Goal: Task Accomplishment & Management: Complete application form

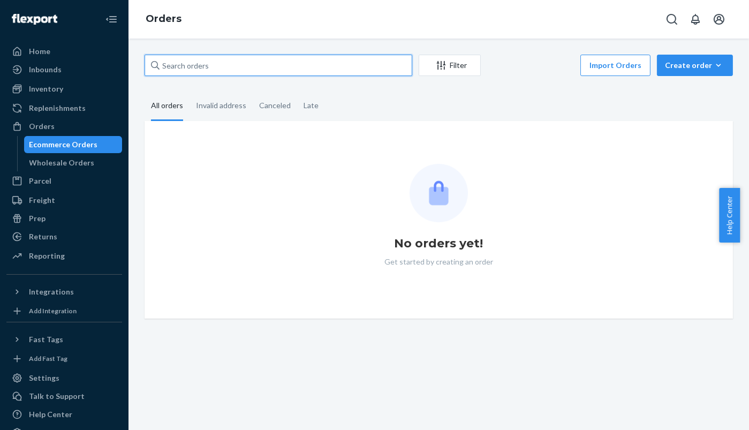
click at [187, 66] on input "text" at bounding box center [279, 65] width 268 height 21
paste input "255221195"
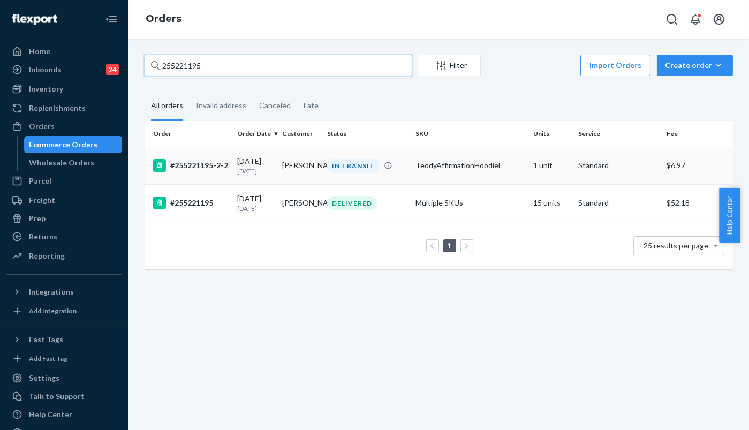
type input "255221195"
click at [187, 164] on div "#255221195-2-2" at bounding box center [191, 165] width 76 height 13
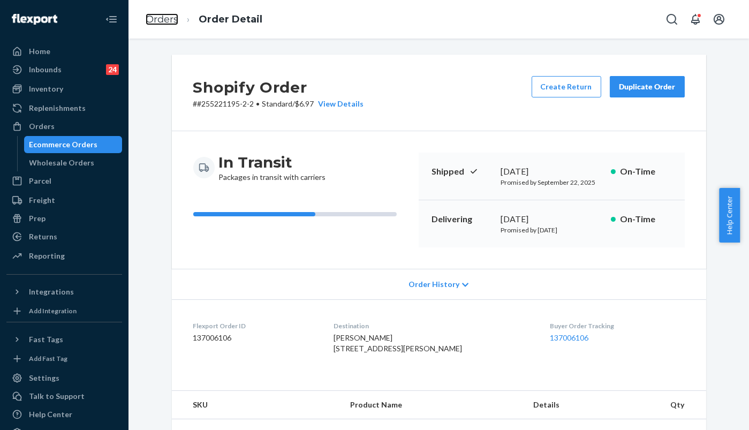
drag, startPoint x: 155, startPoint y: 18, endPoint x: 169, endPoint y: 52, distance: 37.0
click at [155, 18] on link "Orders" at bounding box center [162, 19] width 33 height 12
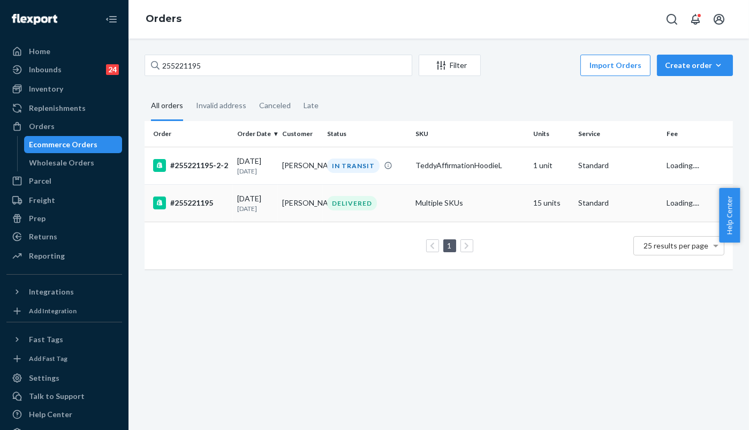
click at [185, 203] on div "#255221195" at bounding box center [191, 203] width 76 height 13
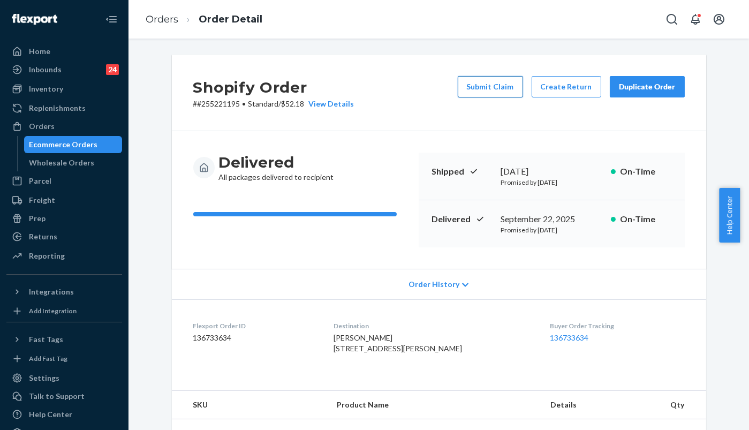
click at [493, 85] on button "Submit Claim" at bounding box center [490, 86] width 65 height 21
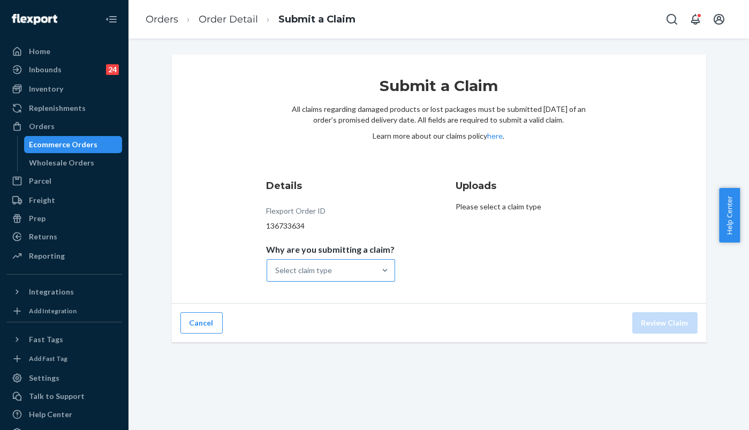
click at [317, 275] on div "Select claim type" at bounding box center [304, 270] width 57 height 11
click at [277, 275] on input "Why are you submitting a claim? Select claim type" at bounding box center [276, 270] width 1 height 11
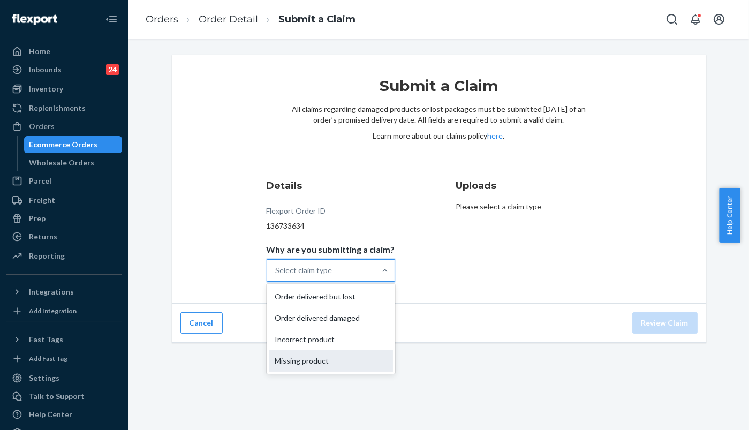
click at [304, 359] on div "Missing product" at bounding box center [331, 360] width 124 height 21
click at [277, 276] on input "Why are you submitting a claim? option Missing product focused, 4 of 4. 4 resul…" at bounding box center [276, 270] width 1 height 11
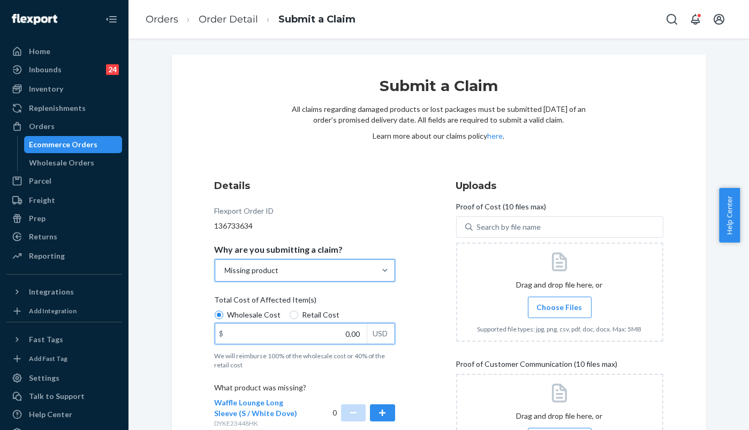
click at [315, 334] on input "0.00" at bounding box center [291, 333] width 152 height 20
type input "32.00"
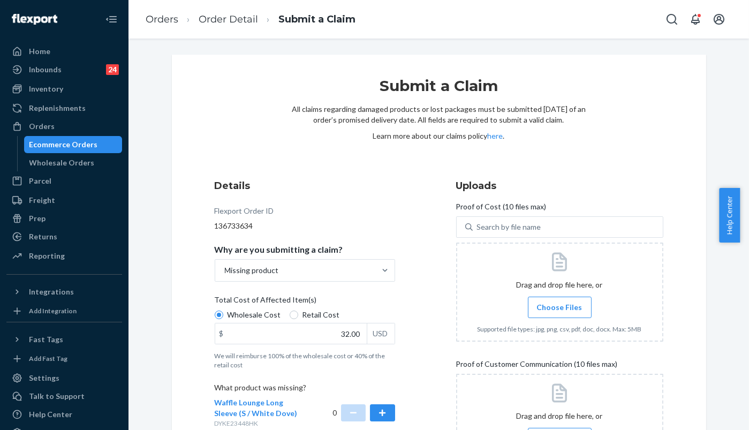
click at [559, 305] on span "Choose Files" at bounding box center [560, 307] width 46 height 11
click at [560, 305] on input "Choose Files" at bounding box center [560, 308] width 1 height 12
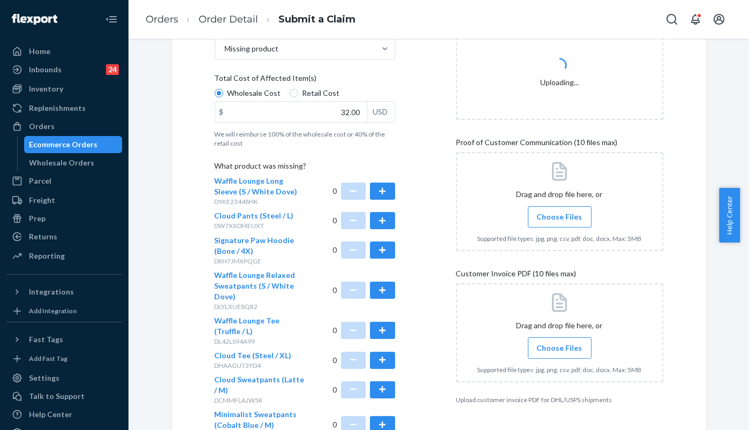
scroll to position [297, 0]
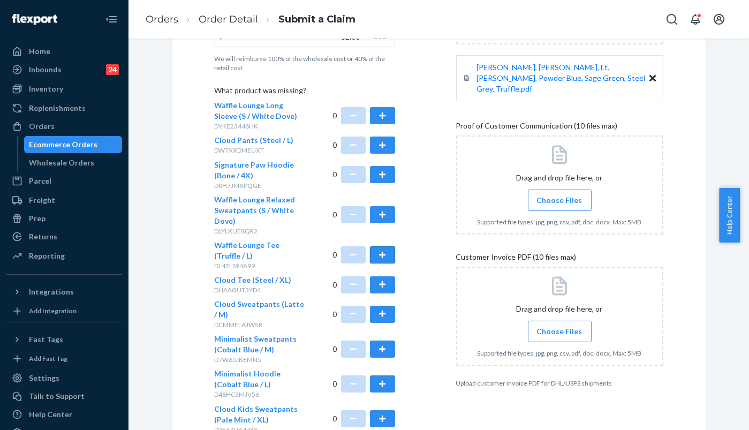
click at [381, 254] on button "button" at bounding box center [382, 254] width 25 height 17
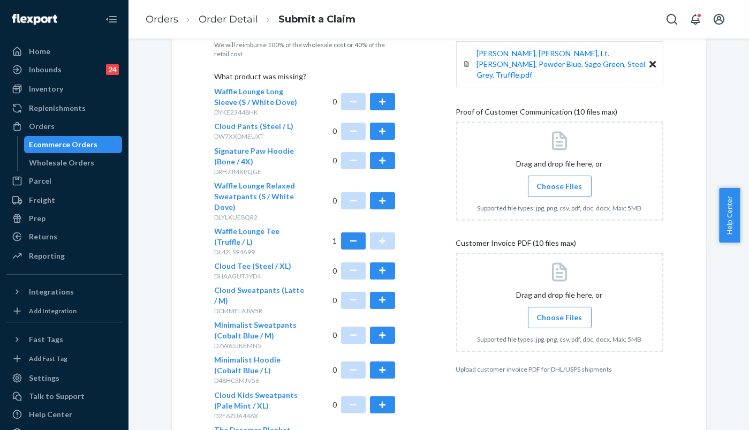
scroll to position [301, 0]
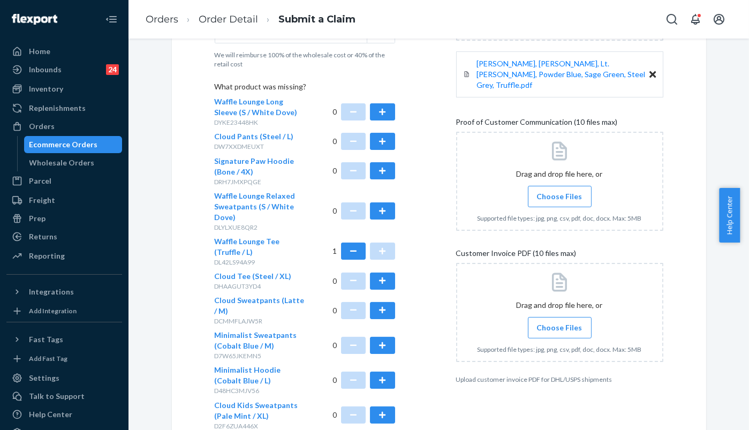
click at [568, 322] on span "Choose Files" at bounding box center [560, 327] width 46 height 11
click at [560, 322] on input "Choose Files" at bounding box center [560, 328] width 1 height 12
click at [545, 322] on span "Choose Files" at bounding box center [560, 327] width 46 height 11
click at [560, 322] on input "Choose Files" at bounding box center [560, 328] width 1 height 12
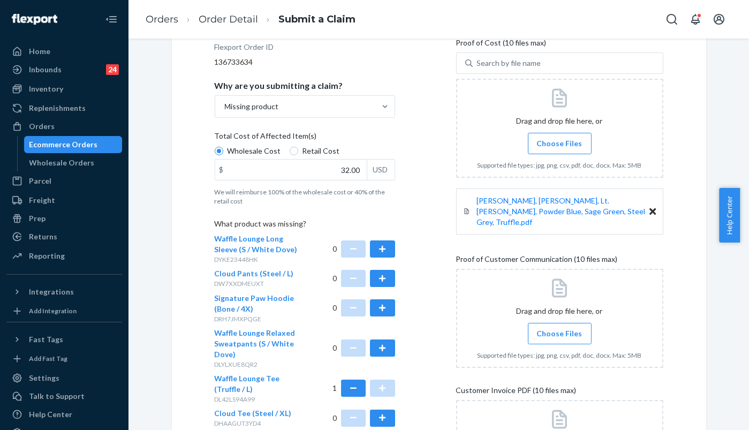
scroll to position [242, 0]
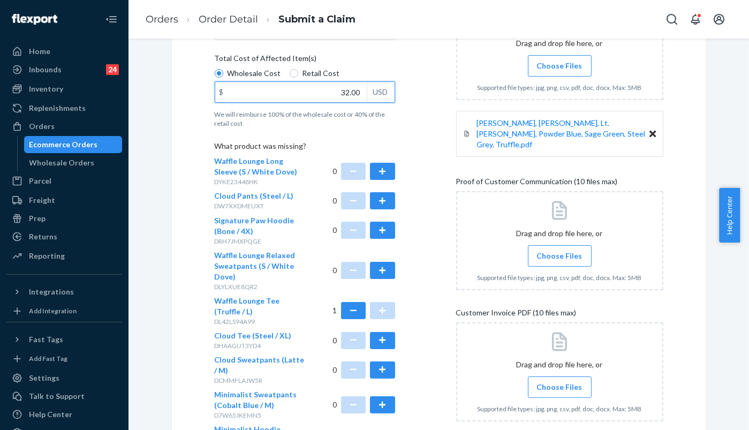
click at [304, 86] on input "32.00" at bounding box center [291, 92] width 152 height 20
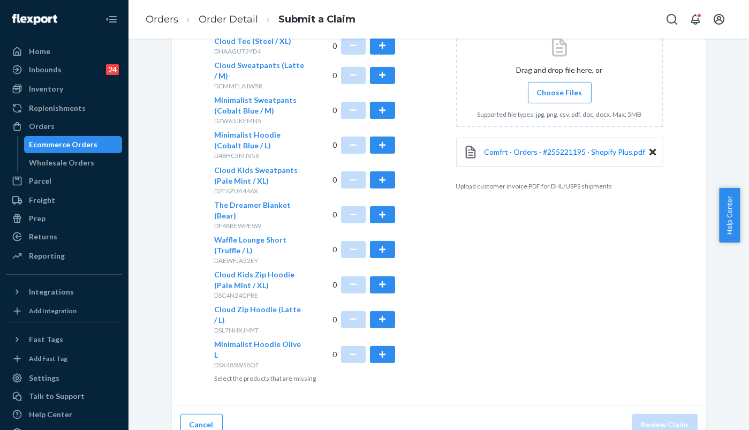
scroll to position [539, 0]
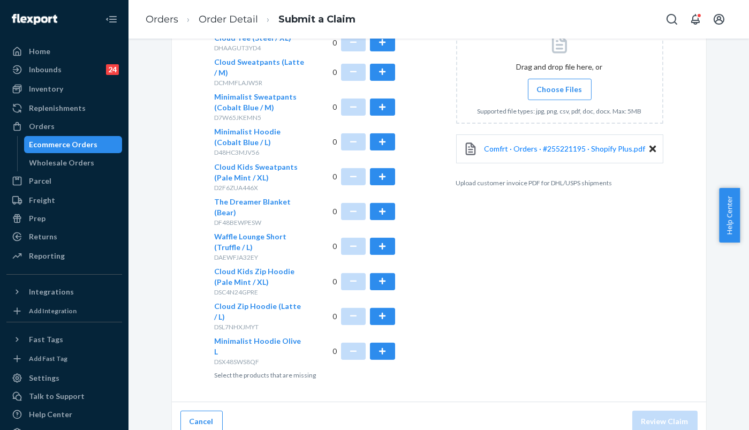
click at [539, 362] on div "Uploads Proof of Cost (10 files max) Search by file name Drag and drop file her…" at bounding box center [559, 9] width 207 height 749
click at [490, 340] on div "Uploads Proof of Cost (10 files max) Search by file name Drag and drop file her…" at bounding box center [559, 9] width 207 height 749
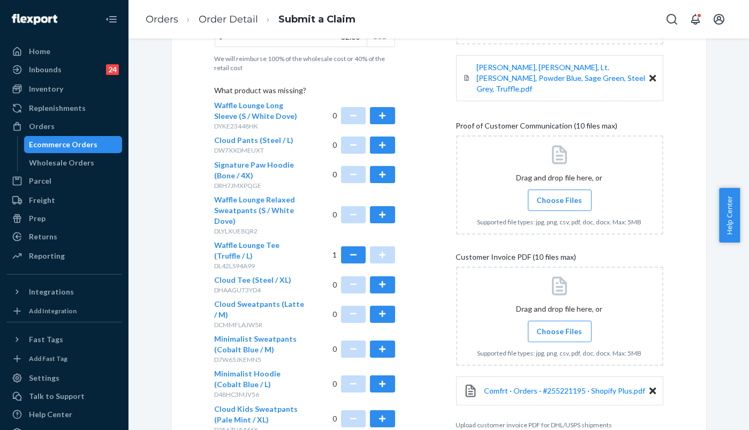
scroll to position [301, 0]
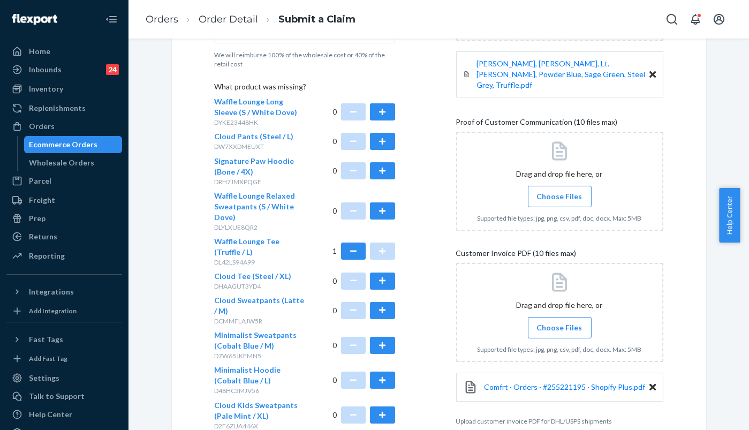
click at [548, 191] on span "Choose Files" at bounding box center [560, 196] width 46 height 11
click at [560, 191] on input "Choose Files" at bounding box center [560, 197] width 1 height 12
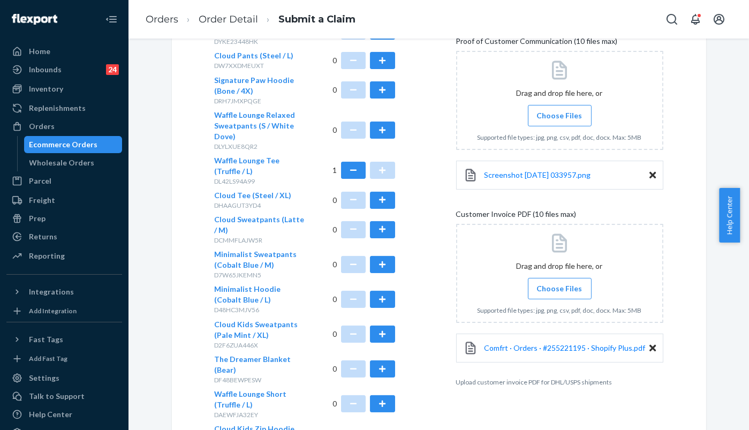
scroll to position [539, 0]
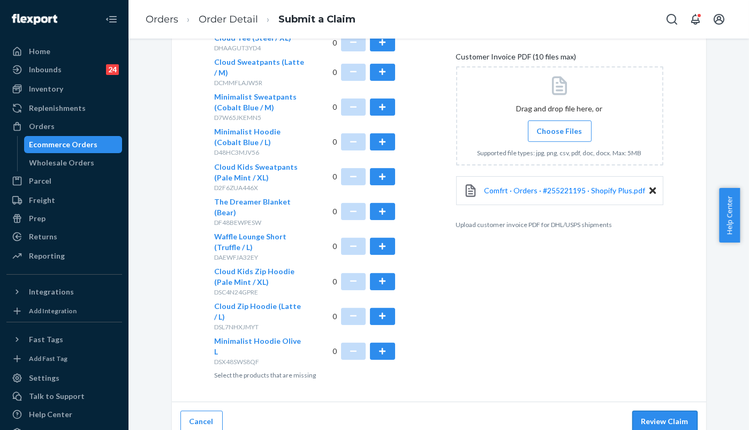
click at [679, 417] on button "Review Claim" at bounding box center [665, 421] width 65 height 21
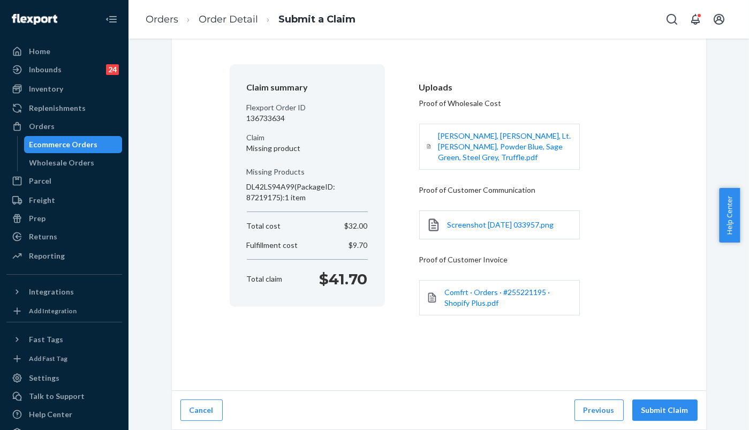
scroll to position [64, 0]
click at [677, 415] on button "Submit Claim" at bounding box center [665, 411] width 65 height 21
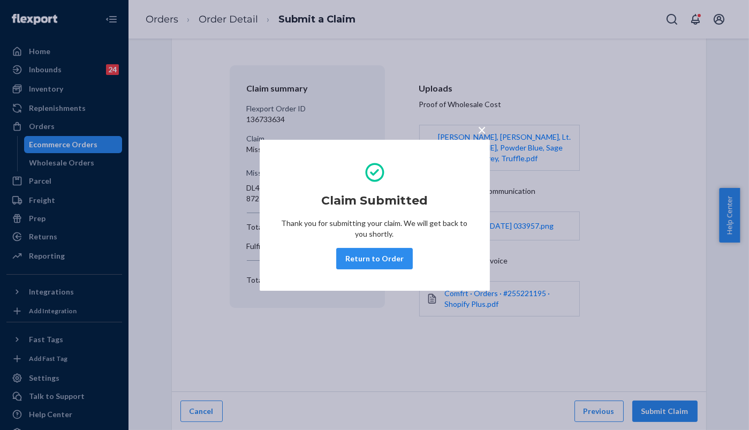
click at [357, 266] on button "Return to Order" at bounding box center [374, 258] width 77 height 21
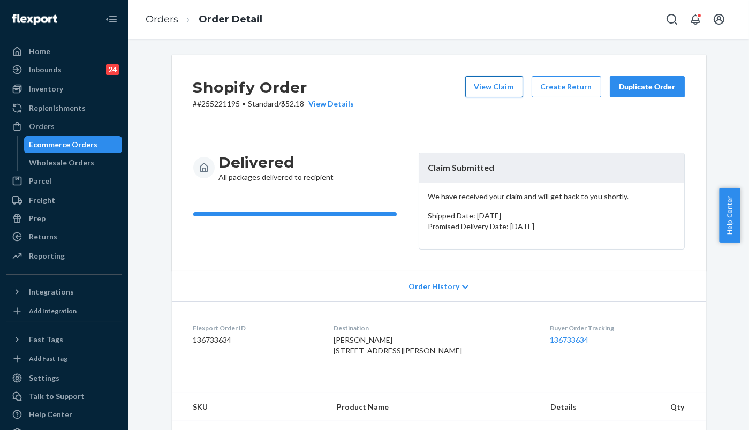
click at [488, 82] on button "View Claim" at bounding box center [494, 86] width 58 height 21
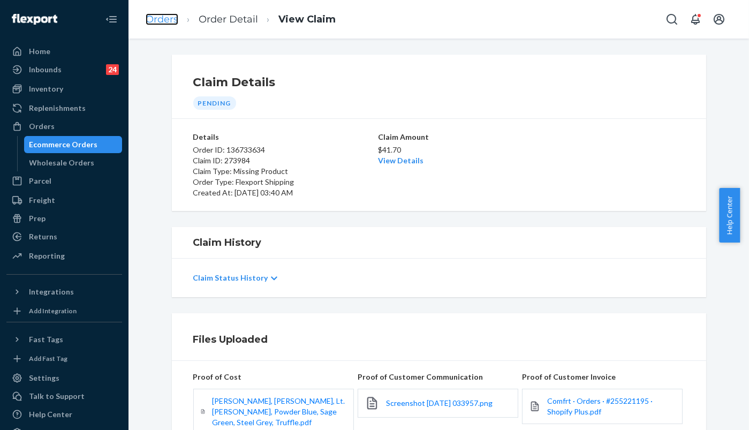
click at [167, 18] on link "Orders" at bounding box center [162, 19] width 33 height 12
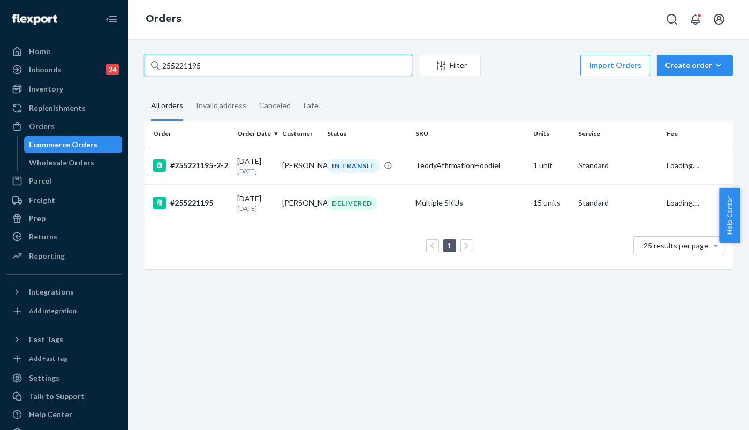
drag, startPoint x: 216, startPoint y: 70, endPoint x: 121, endPoint y: 59, distance: 96.4
click at [121, 59] on div "Home Inbounds 24 Shipping Plans Problems 24 Inventory Products Replenishments O…" at bounding box center [374, 215] width 749 height 430
paste input "6270"
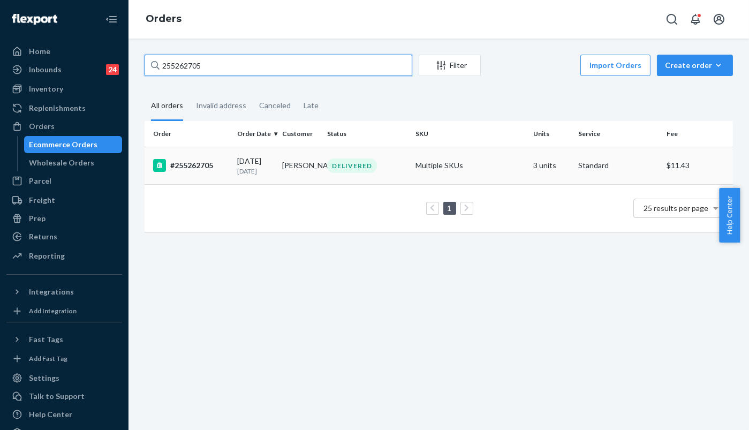
type input "255262705"
click at [202, 164] on div "#255262705" at bounding box center [191, 165] width 76 height 13
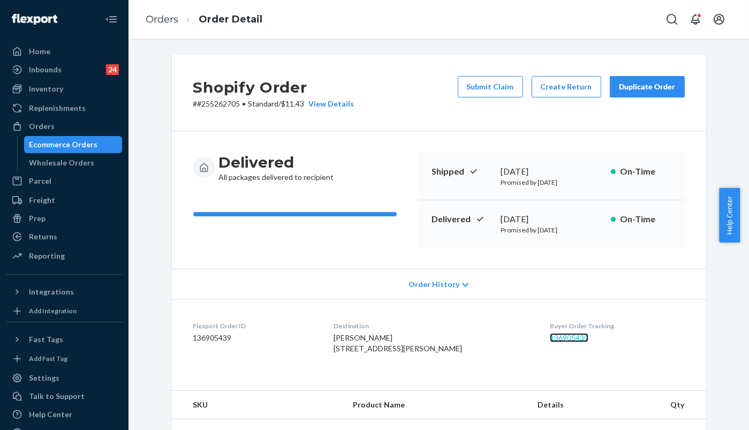
click at [558, 337] on link "136905439" at bounding box center [569, 337] width 39 height 9
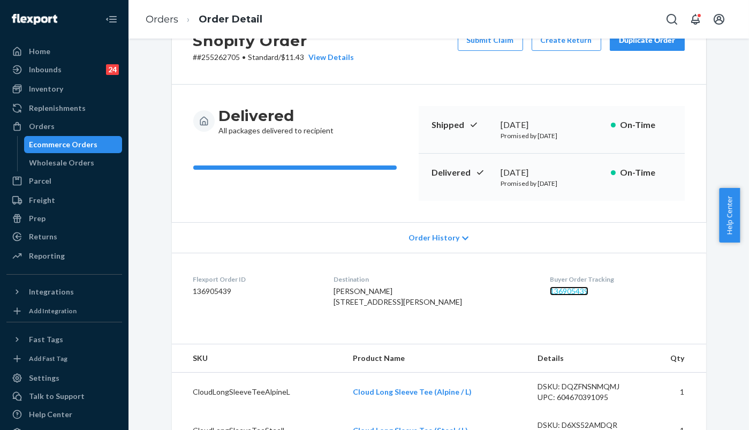
scroll to position [59, 0]
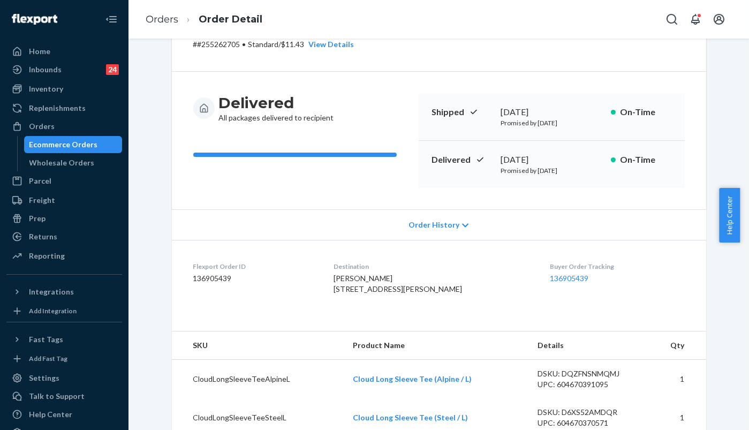
drag, startPoint x: 343, startPoint y: 290, endPoint x: 410, endPoint y: 300, distance: 67.8
click at [410, 293] on span "[PERSON_NAME] [STREET_ADDRESS][PERSON_NAME]" at bounding box center [398, 284] width 129 height 20
copy span "[STREET_ADDRESS][PERSON_NAME]"
